Goal: Task Accomplishment & Management: Manage account settings

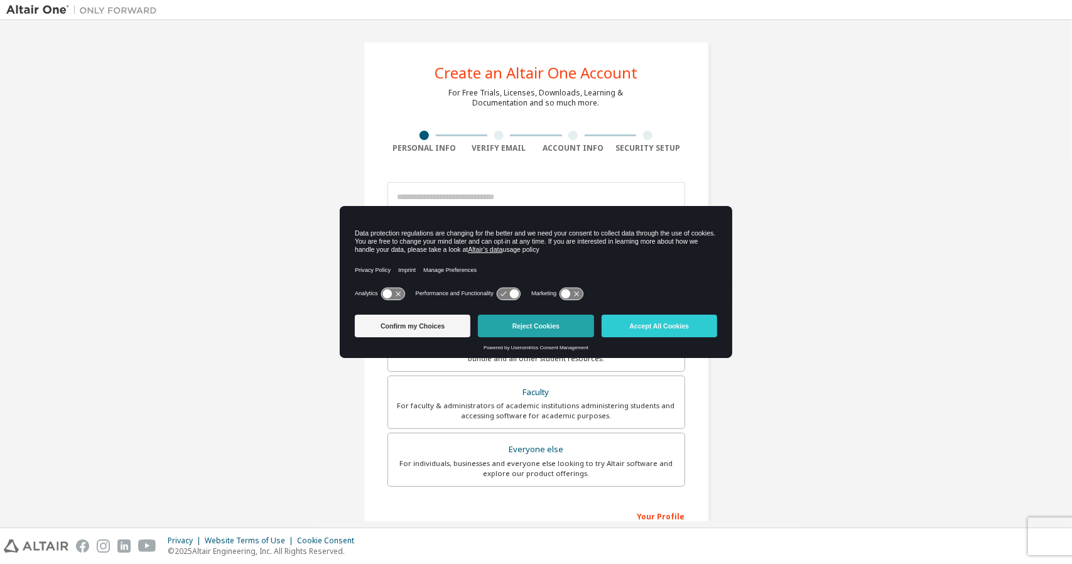
click at [545, 325] on button "Reject Cookies" at bounding box center [536, 326] width 116 height 23
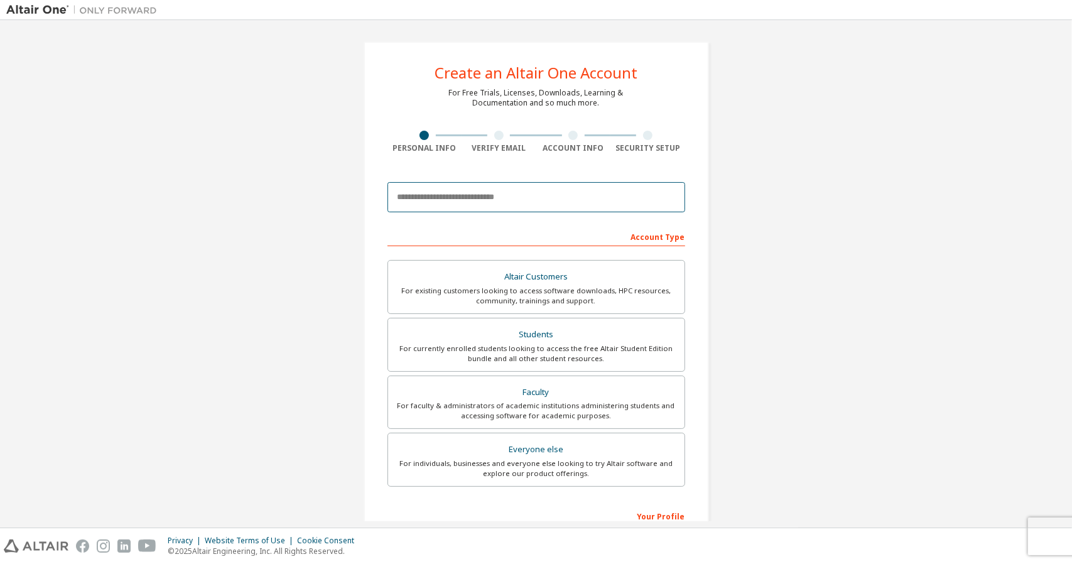
click at [485, 199] on input "email" at bounding box center [536, 197] width 298 height 30
type input "**********"
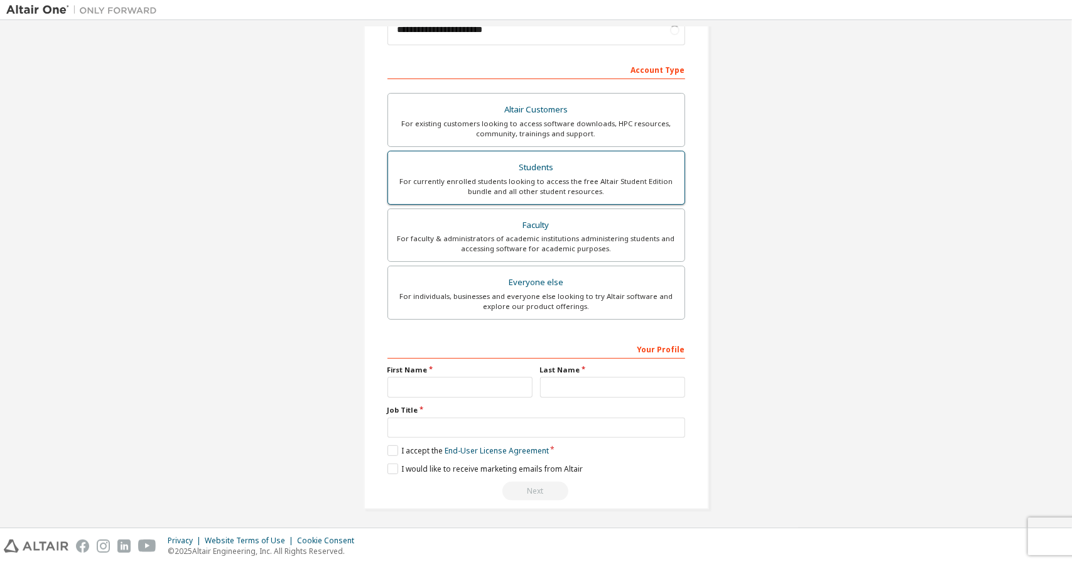
click at [554, 174] on div "Students" at bounding box center [536, 168] width 281 height 18
click at [399, 382] on input "text" at bounding box center [459, 387] width 145 height 21
type input "******"
type input "********"
click at [394, 445] on label "I accept the Academic End-User License Agreement" at bounding box center [485, 450] width 197 height 11
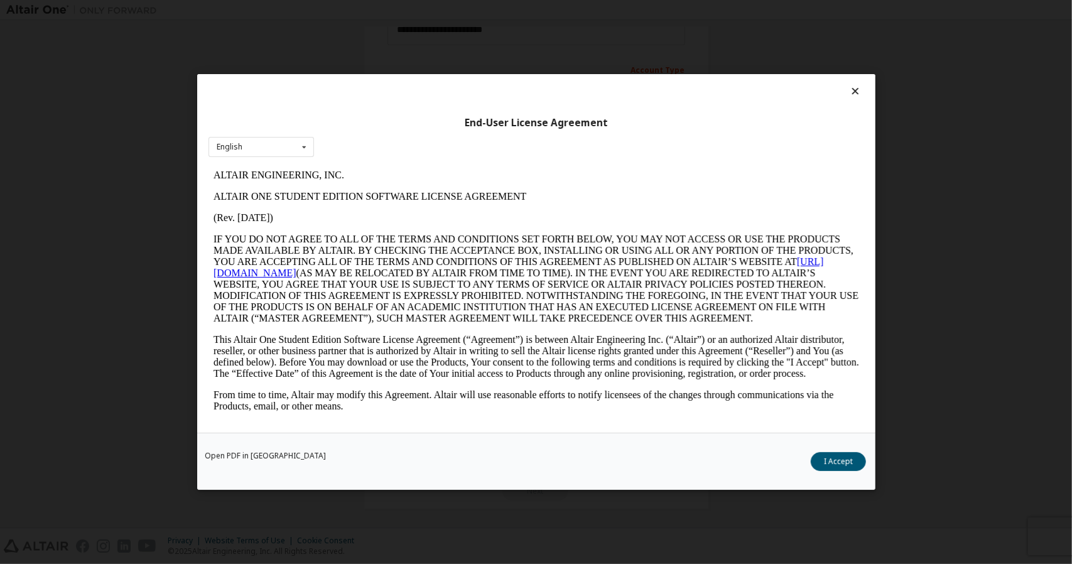
scroll to position [0, 0]
click at [824, 469] on button "I Accept" at bounding box center [837, 461] width 55 height 19
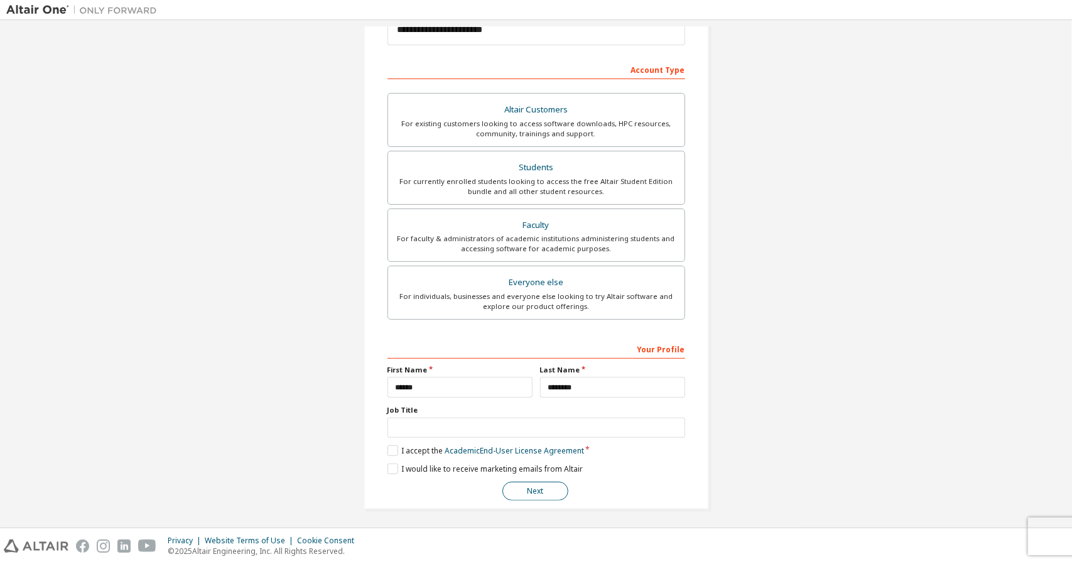
click at [521, 493] on button "Next" at bounding box center [535, 491] width 66 height 19
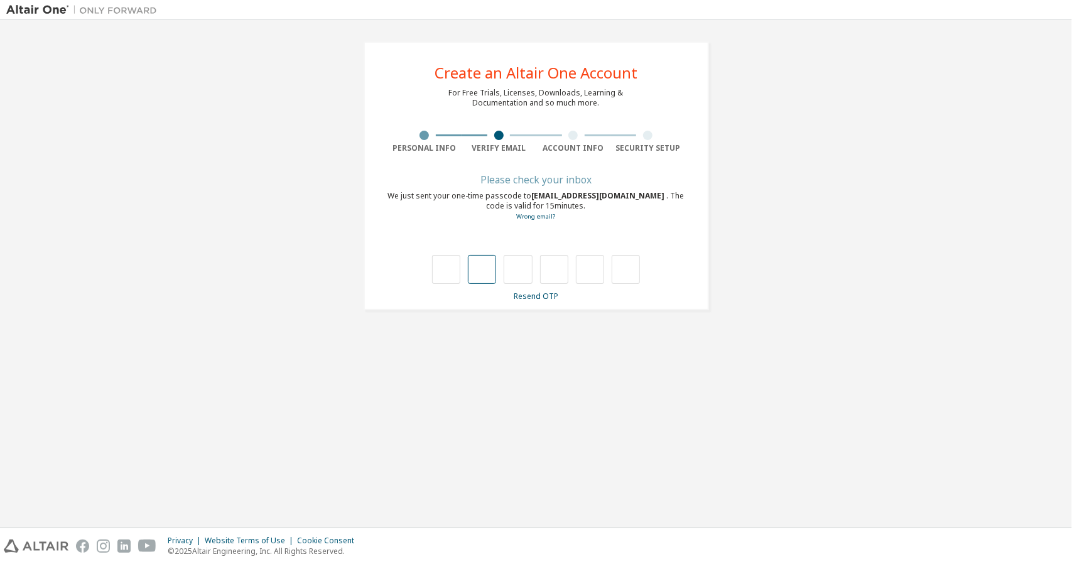
type input "*"
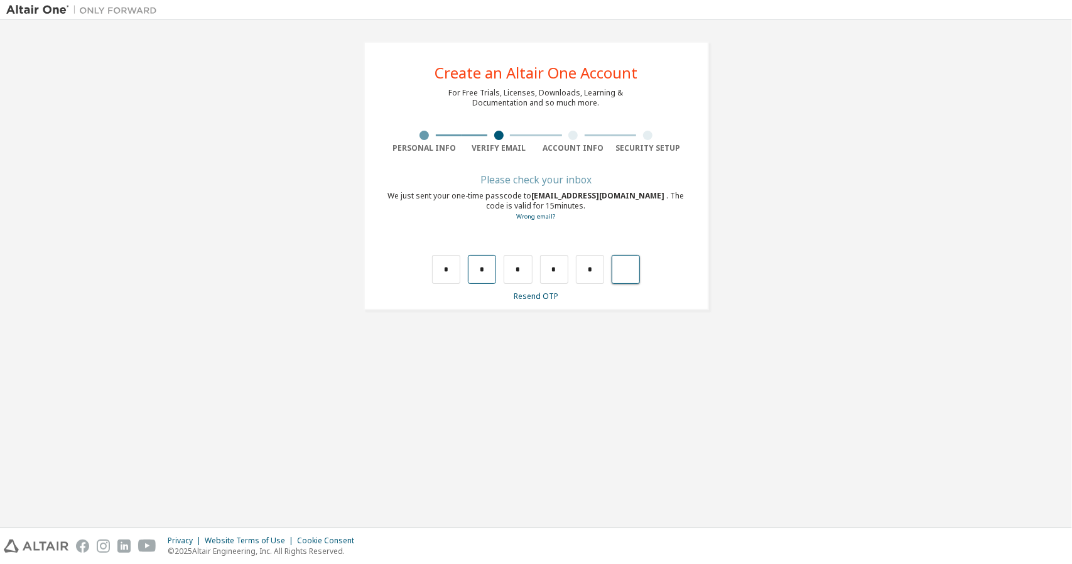
type input "*"
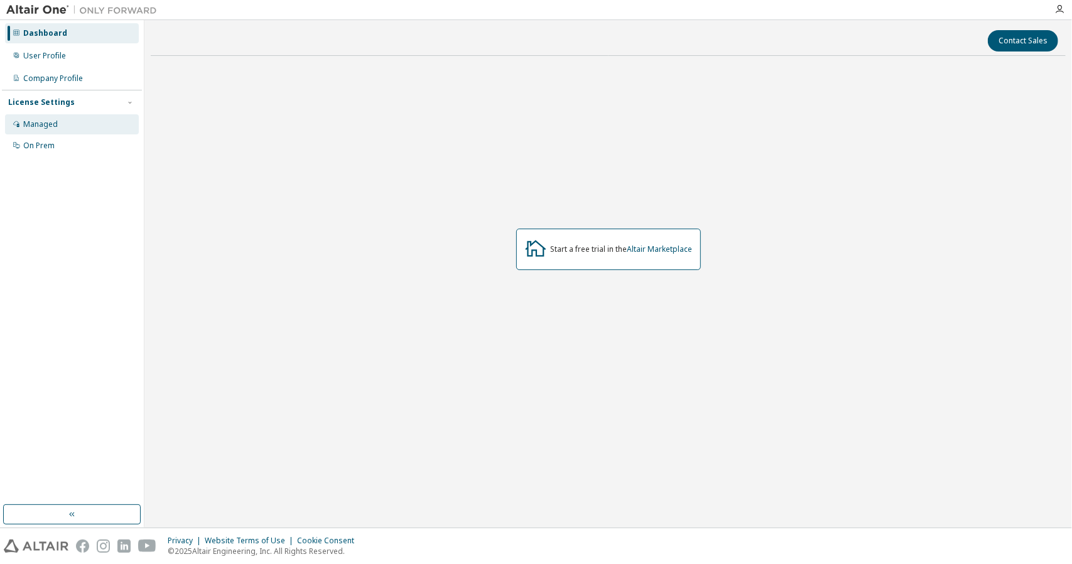
click at [51, 124] on div "Managed" at bounding box center [40, 124] width 35 height 10
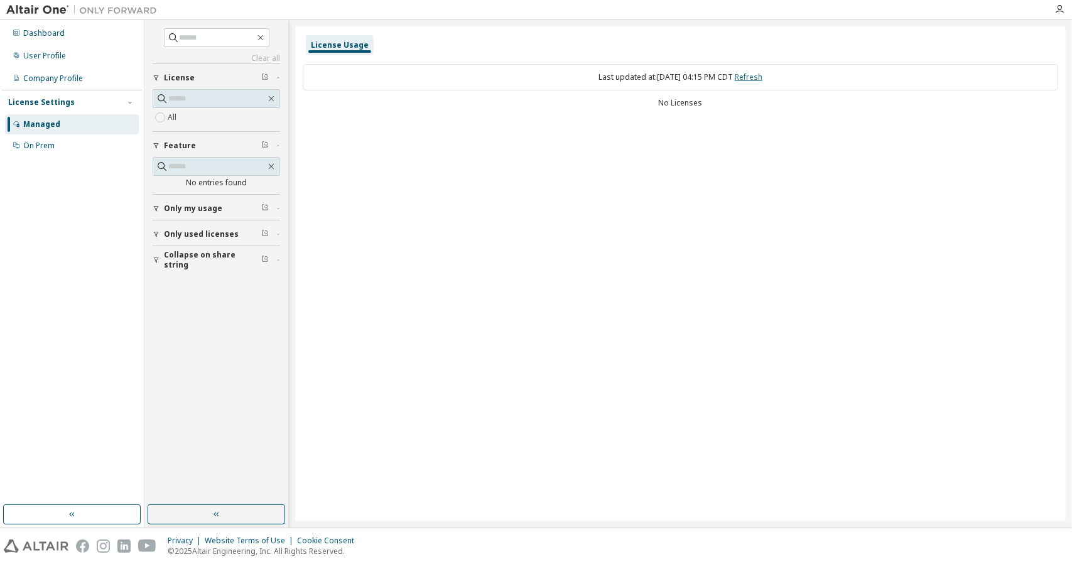
click at [762, 75] on link "Refresh" at bounding box center [749, 77] width 28 height 11
click at [94, 153] on div "On Prem" at bounding box center [72, 146] width 134 height 20
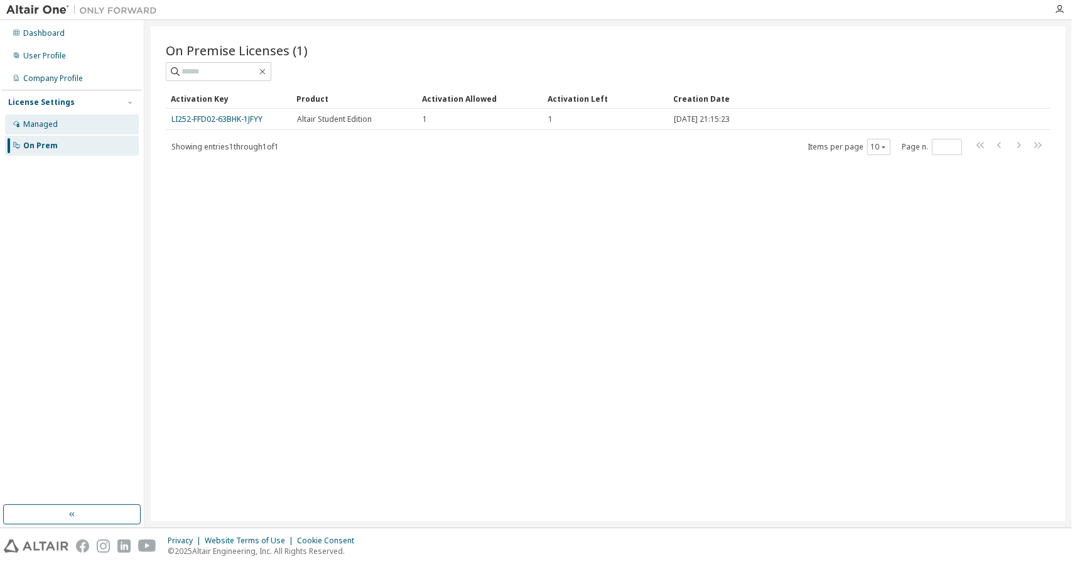
click at [75, 122] on div "Managed" at bounding box center [72, 124] width 134 height 20
